Goal: Check status

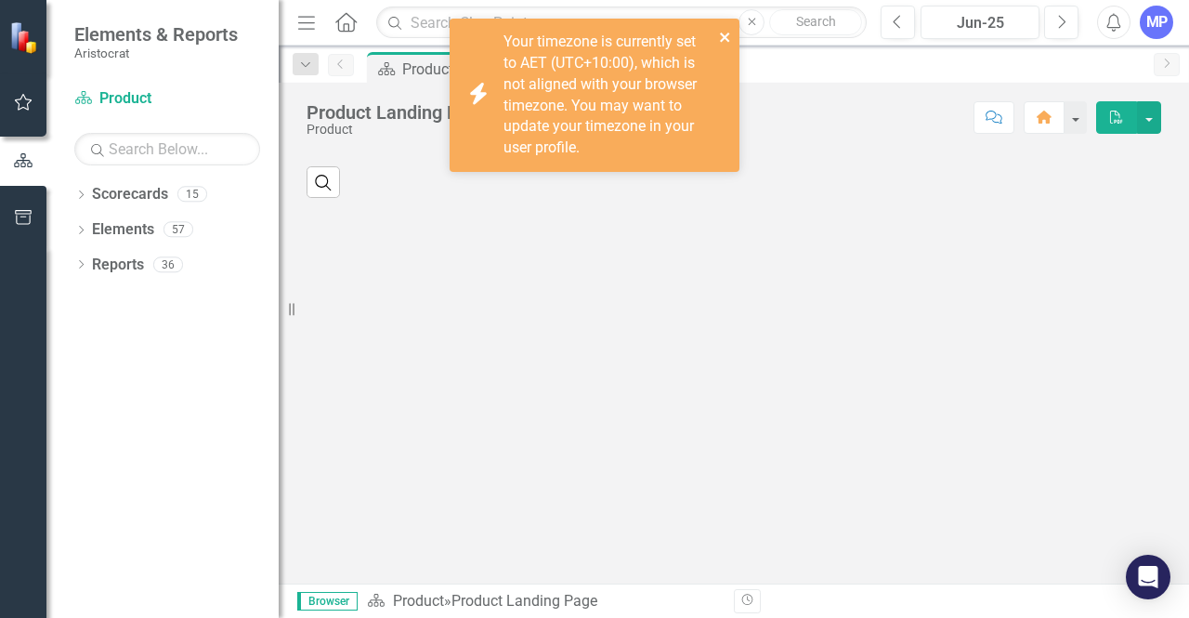
click at [722, 29] on button "close" at bounding box center [725, 36] width 13 height 21
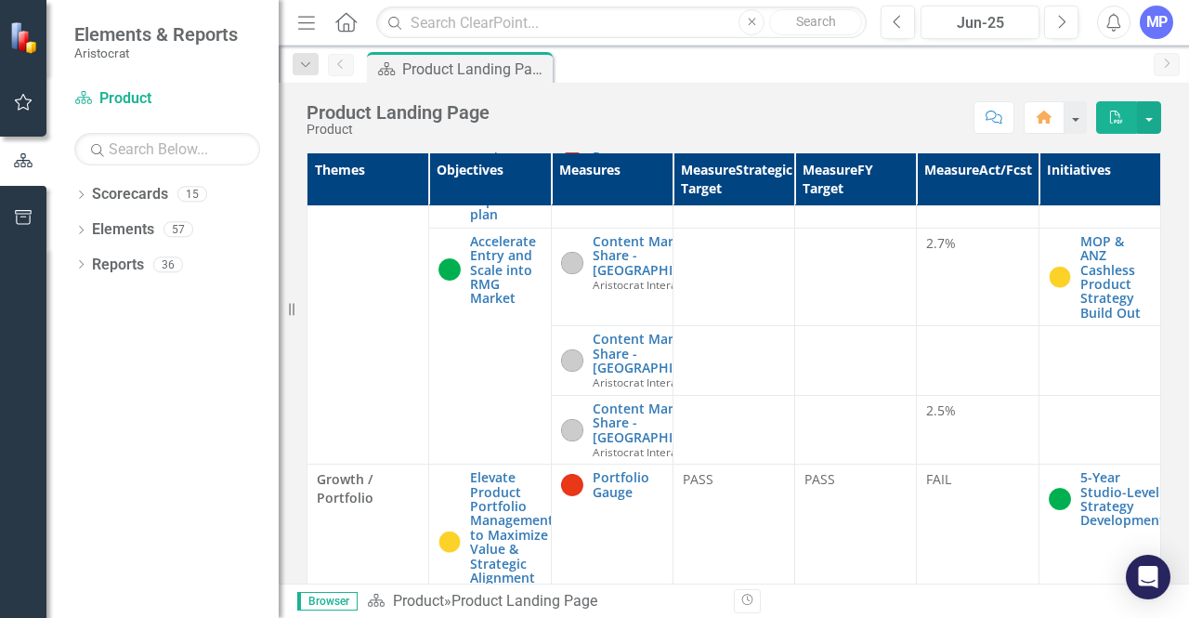
scroll to position [584, 0]
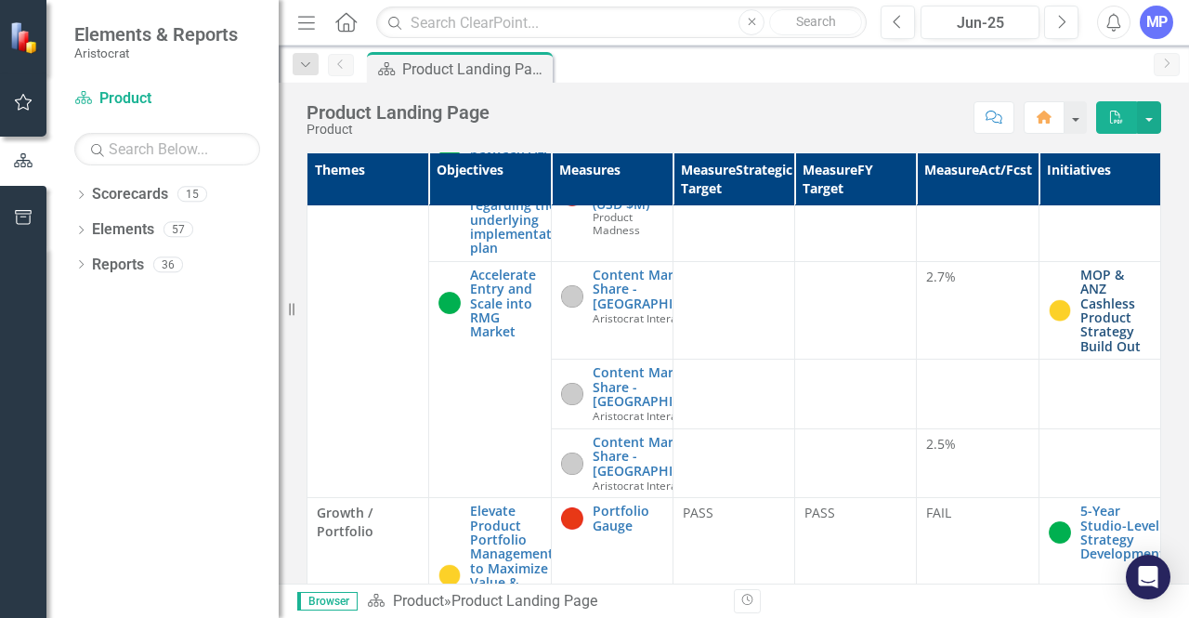
click at [1080, 330] on link "MOP & ANZ Cashless Product Strategy Build Out" at bounding box center [1115, 309] width 71 height 85
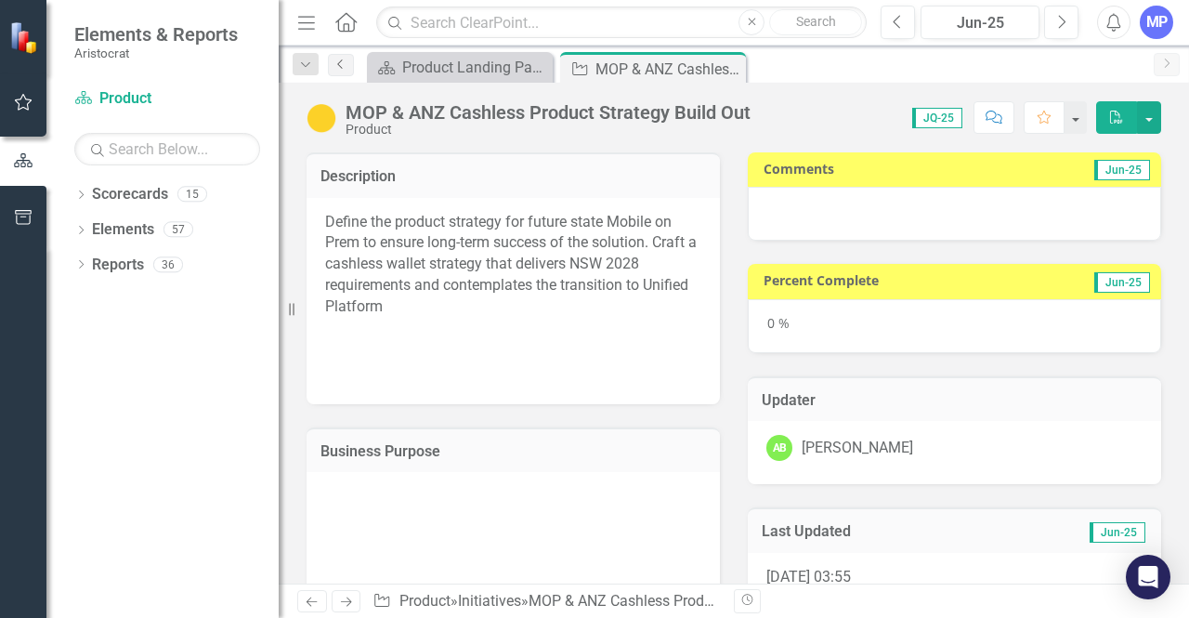
click at [337, 62] on icon "Previous" at bounding box center [340, 64] width 15 height 11
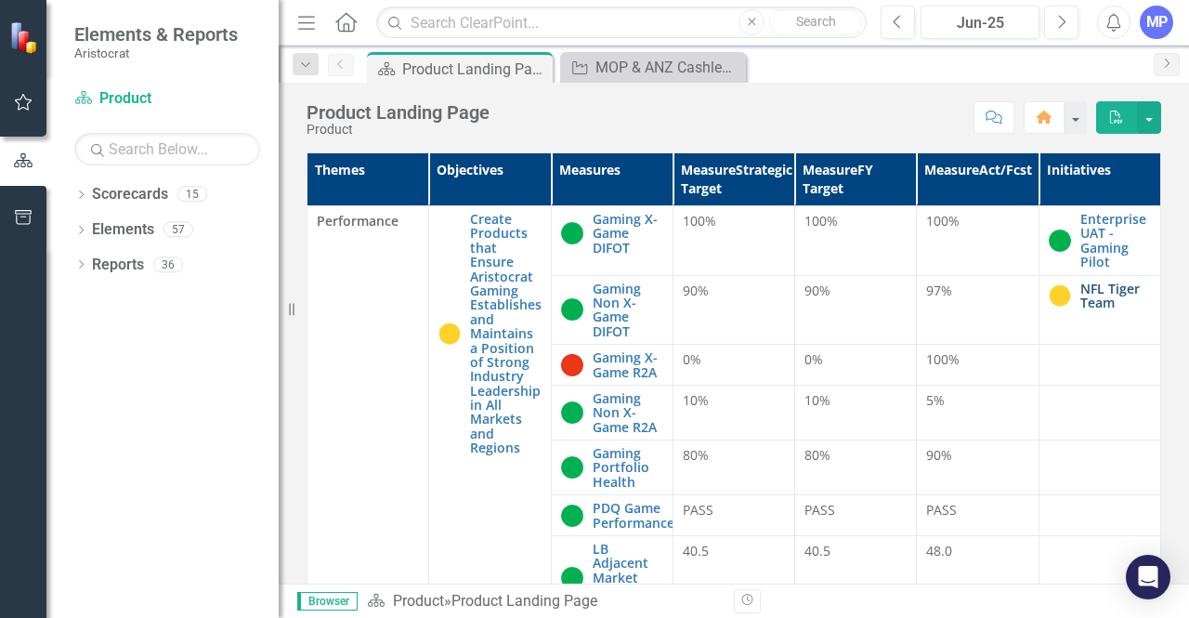
click at [1080, 305] on link "NFL Tiger Team" at bounding box center [1115, 295] width 71 height 29
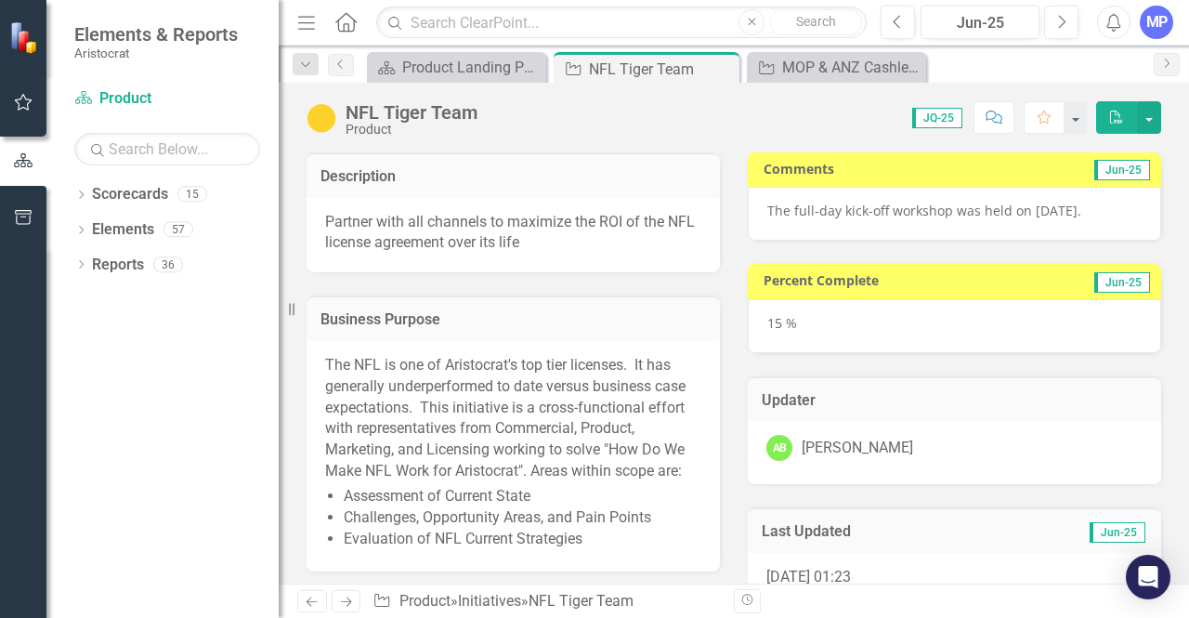
checkbox input "true"
click at [340, 58] on link "Previous" at bounding box center [341, 65] width 26 height 22
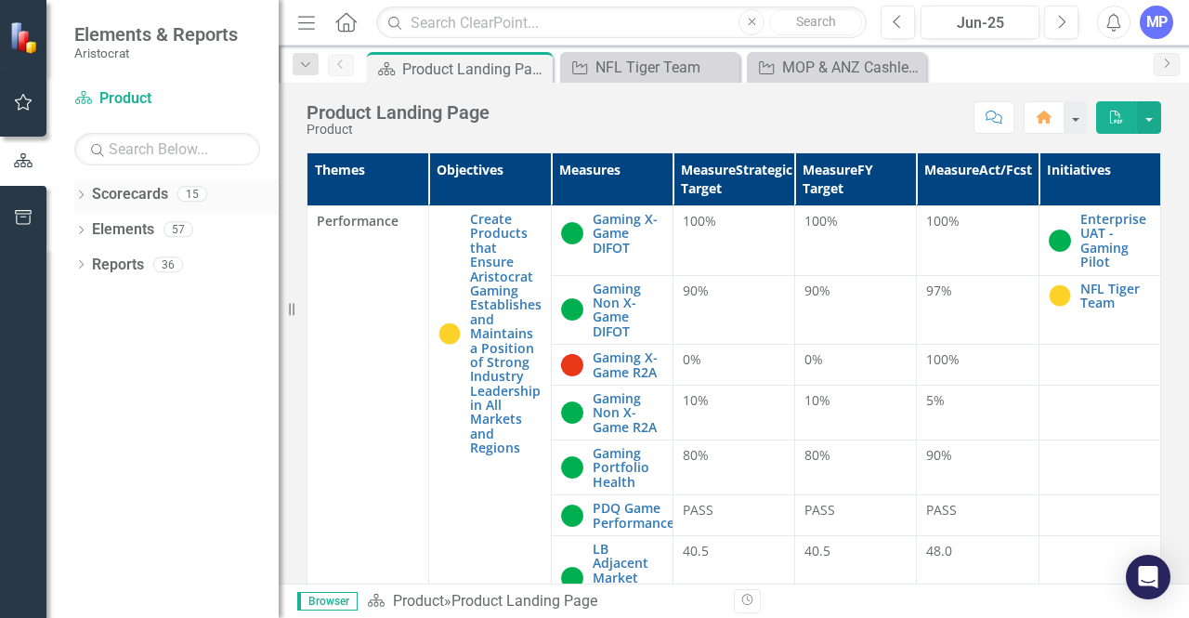
click at [83, 199] on icon "Dropdown" at bounding box center [80, 196] width 13 height 10
click at [142, 226] on link "Corporate" at bounding box center [190, 229] width 176 height 21
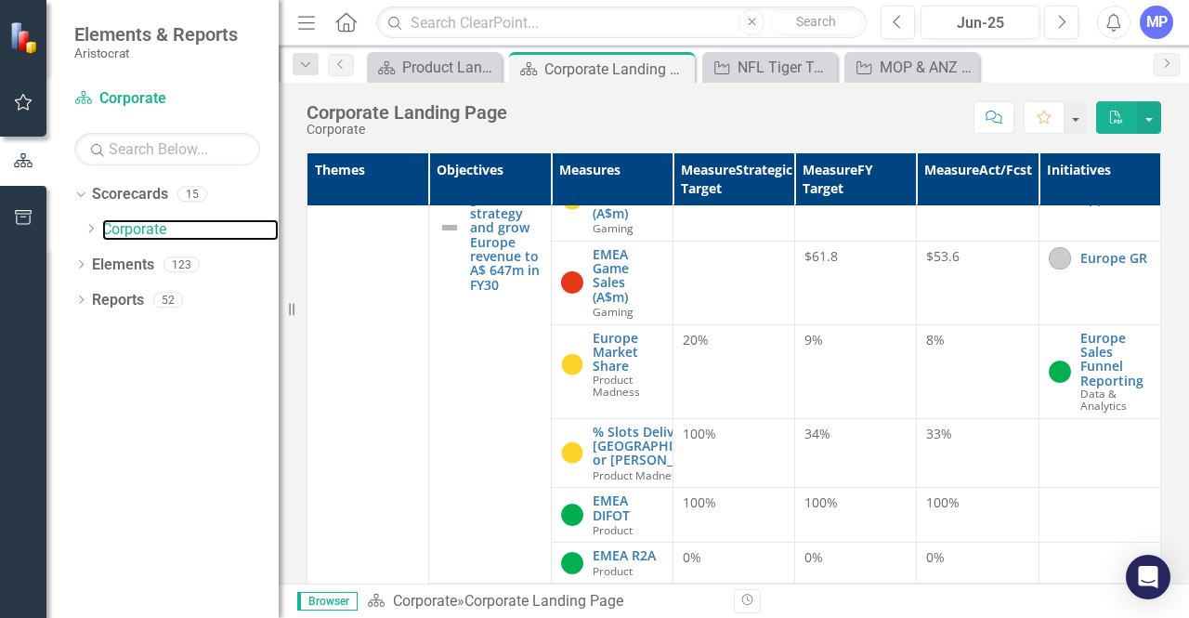
scroll to position [2287, 0]
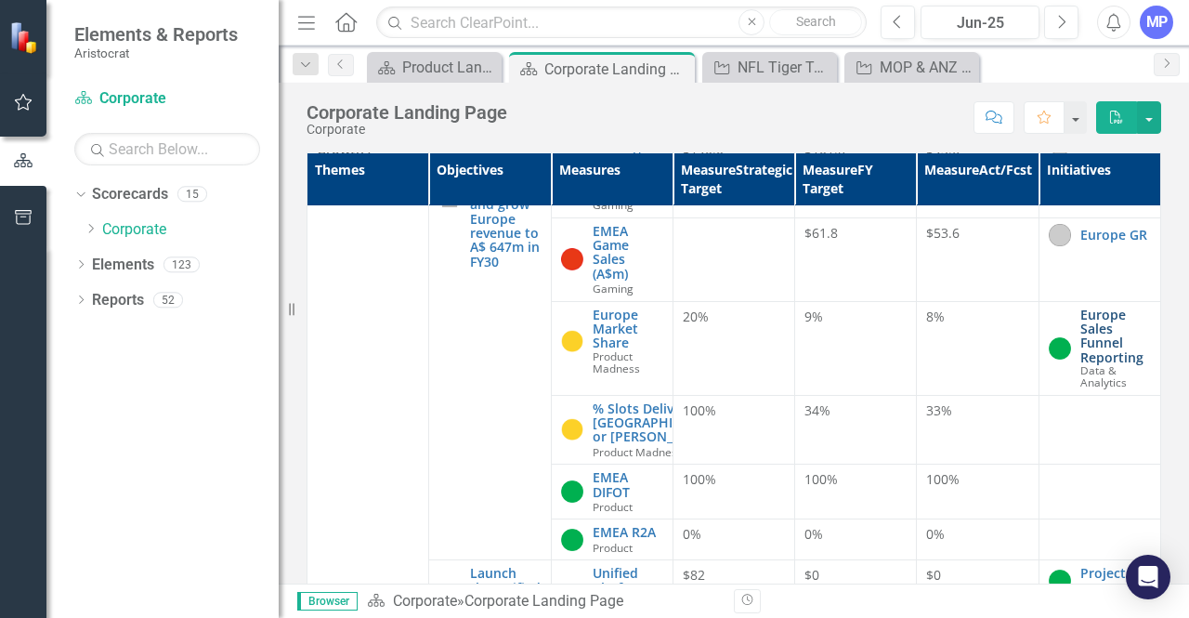
click at [1086, 365] on link "Europe Sales Funnel Reporting" at bounding box center [1115, 336] width 71 height 58
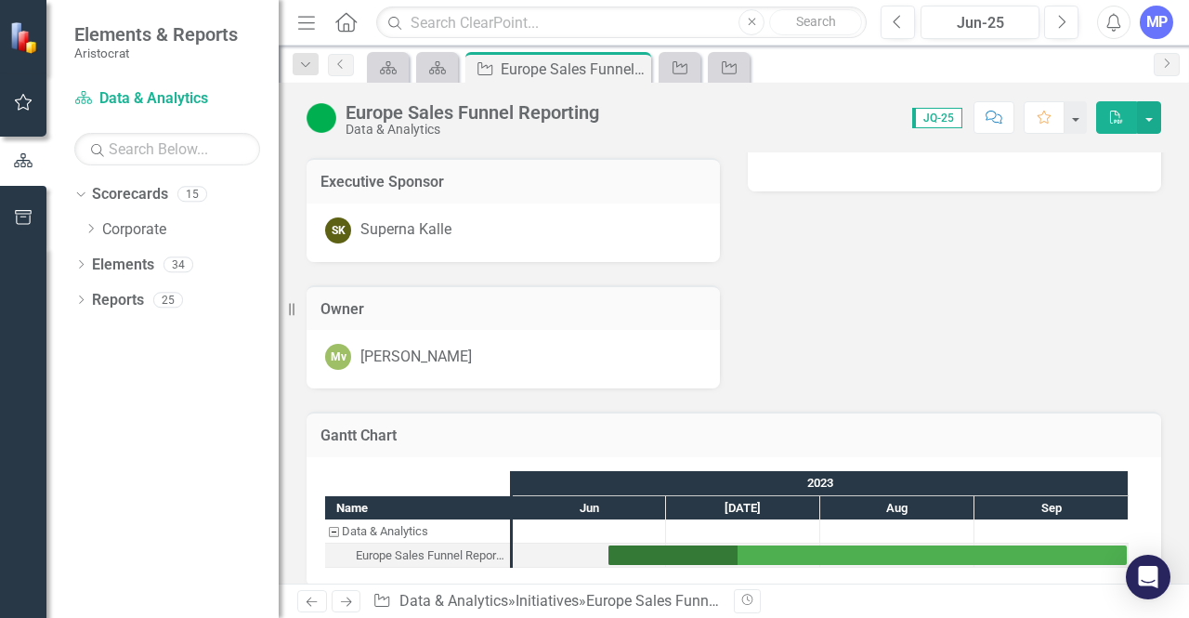
scroll to position [629, 0]
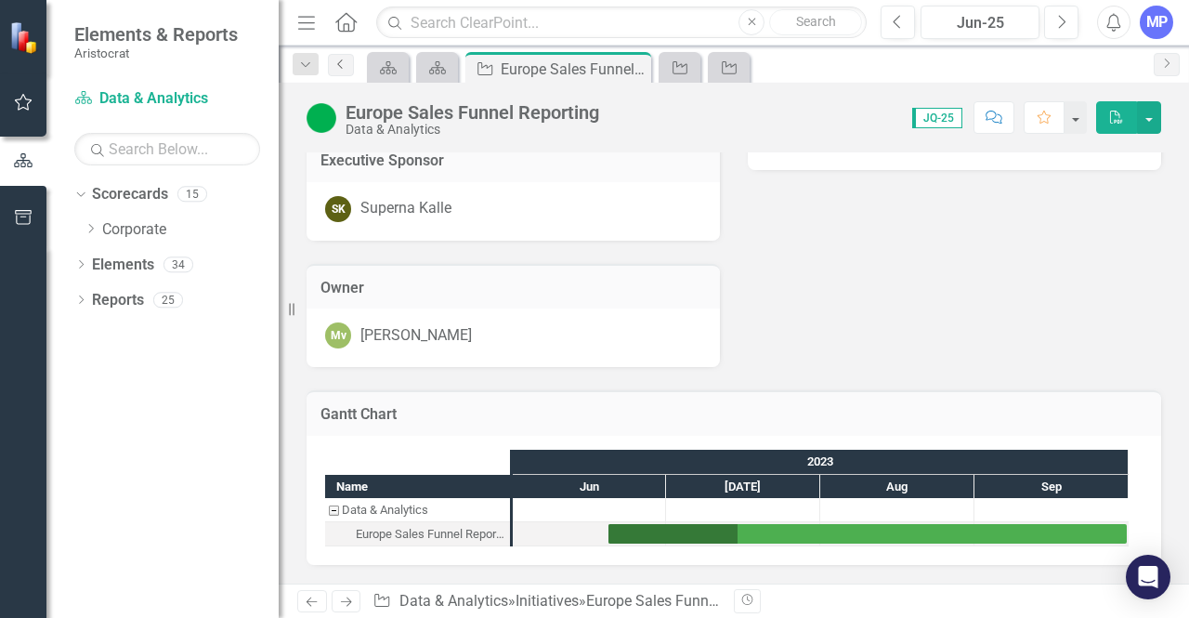
click at [342, 59] on icon "Previous" at bounding box center [340, 64] width 15 height 11
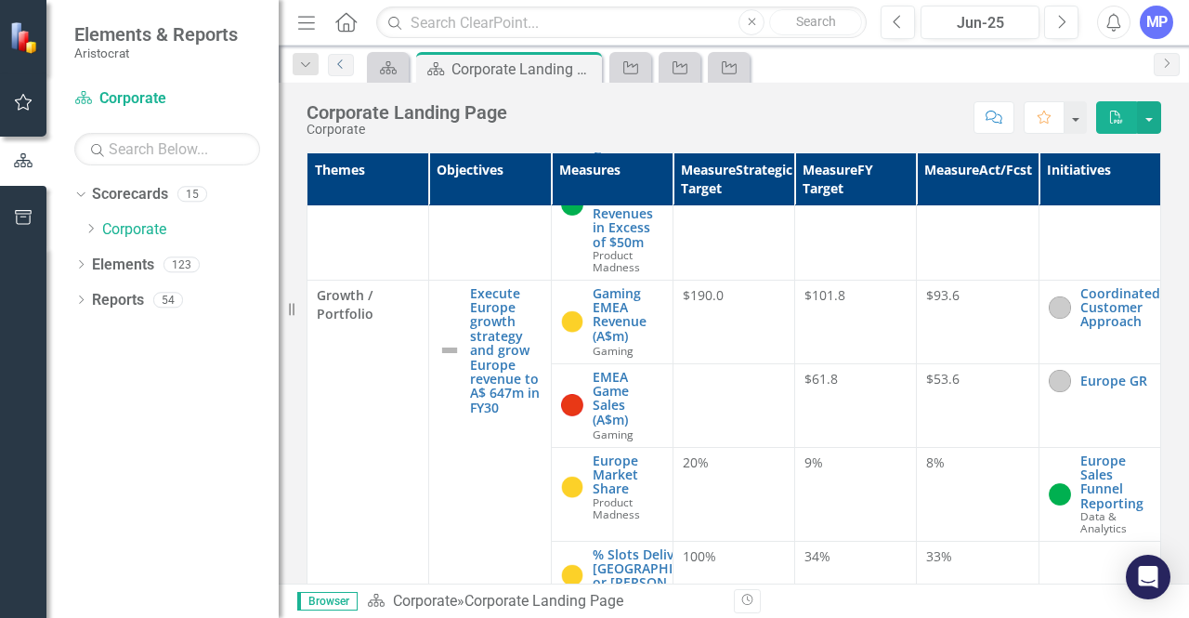
scroll to position [2143, 0]
click at [1098, 328] on link "Coordinated Customer Approach" at bounding box center [1120, 306] width 80 height 43
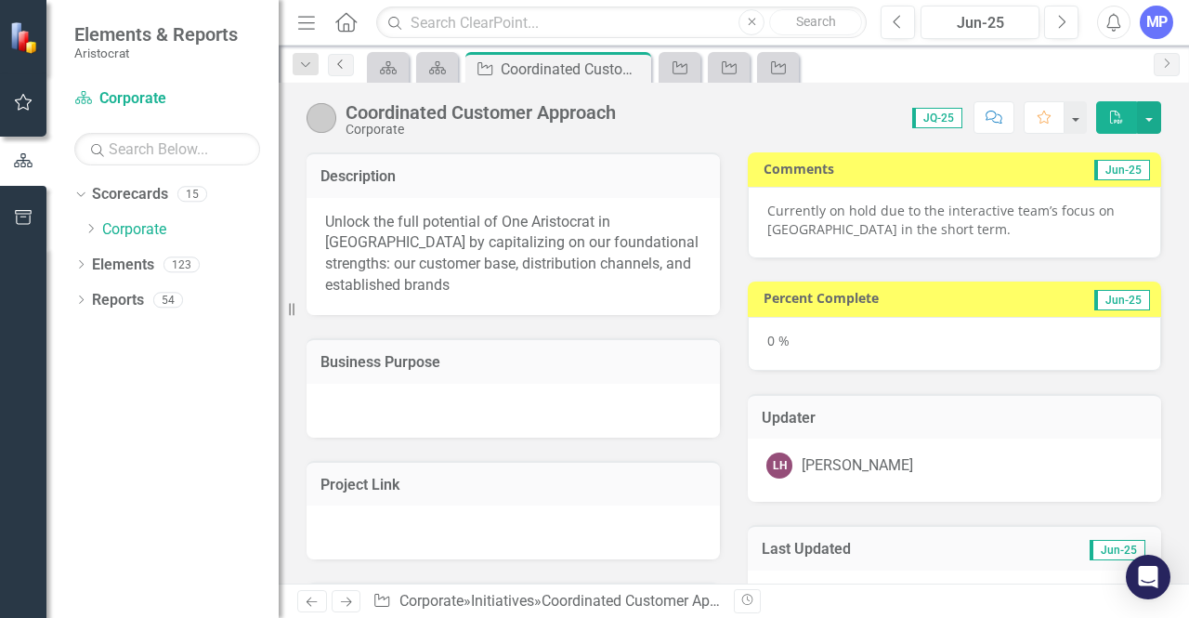
click at [336, 70] on link "Previous" at bounding box center [341, 65] width 26 height 22
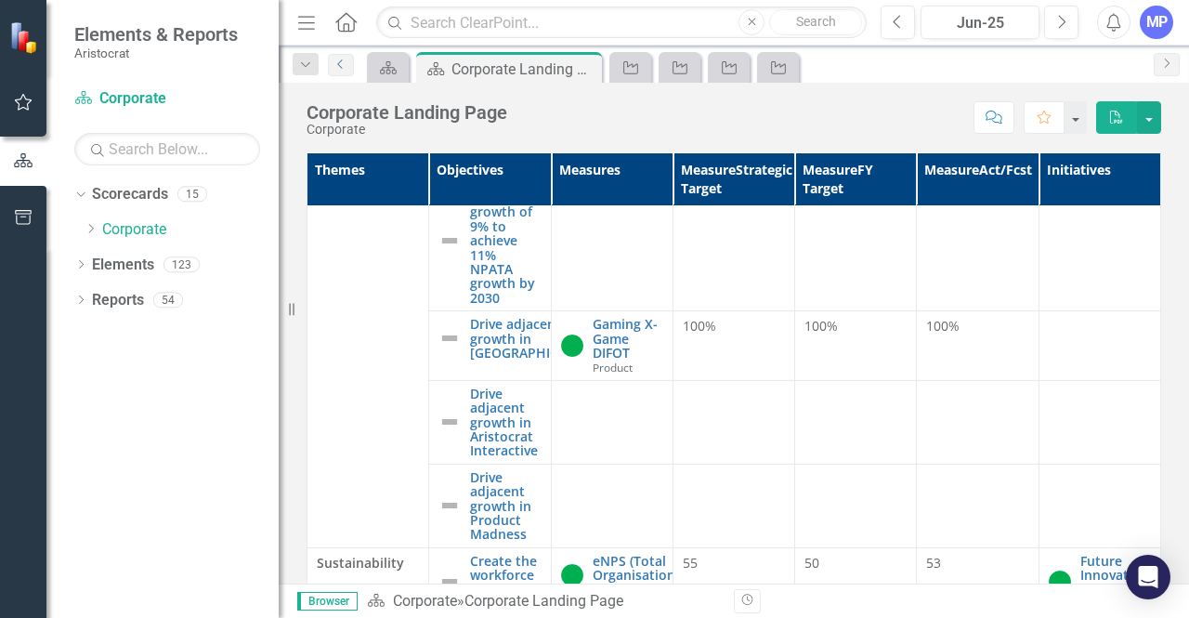
scroll to position [3703, 0]
